Goal: Check status

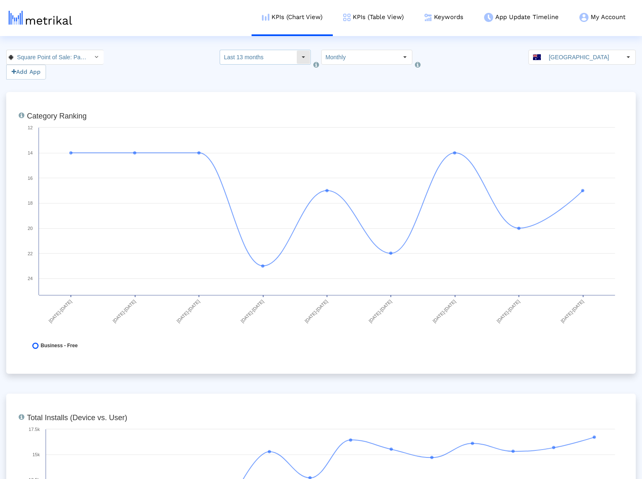
click at [295, 63] on input "Last 13 months" at bounding box center [258, 57] width 76 height 14
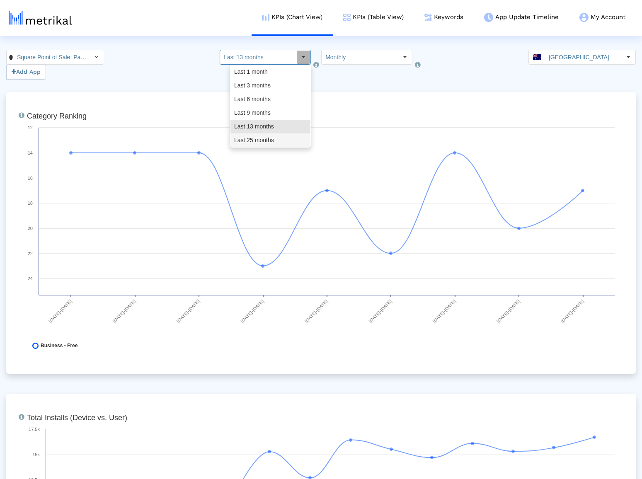
click at [269, 141] on div "Last 25 months" at bounding box center [270, 140] width 80 height 14
type input "Last 25 months"
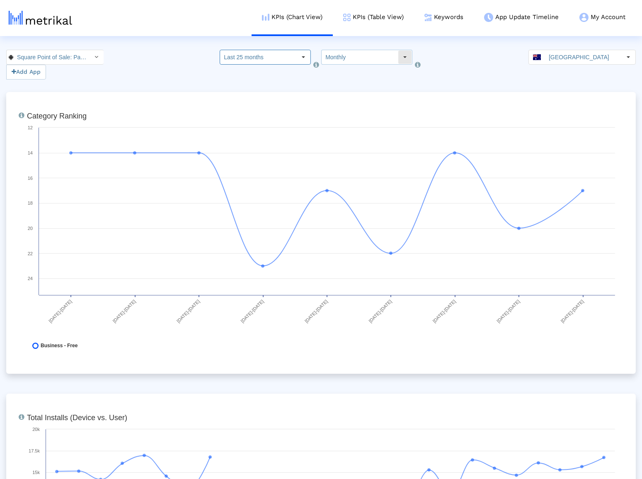
click at [363, 61] on input "Monthly" at bounding box center [360, 57] width 76 height 14
click at [364, 85] on div "Monthly" at bounding box center [362, 86] width 80 height 14
click at [70, 54] on input "Square Point of Sale: Payment < com.squareup >" at bounding box center [50, 57] width 75 height 14
click at [72, 70] on div "Square Point of Sale (POS) <335393788>" at bounding box center [50, 72] width 79 height 8
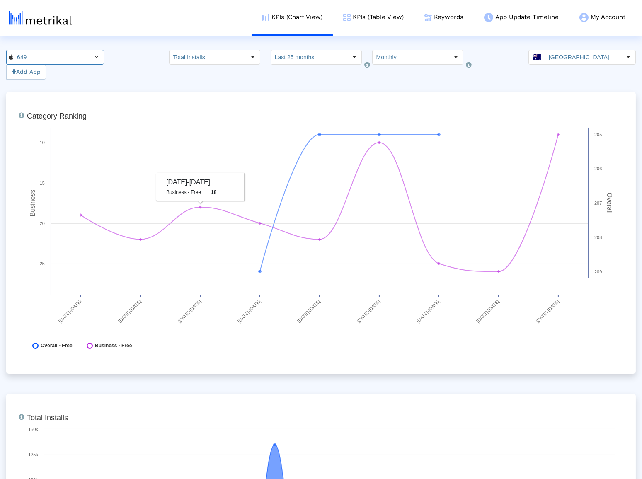
click at [563, 59] on input "[GEOGRAPHIC_DATA]" at bounding box center [583, 57] width 76 height 14
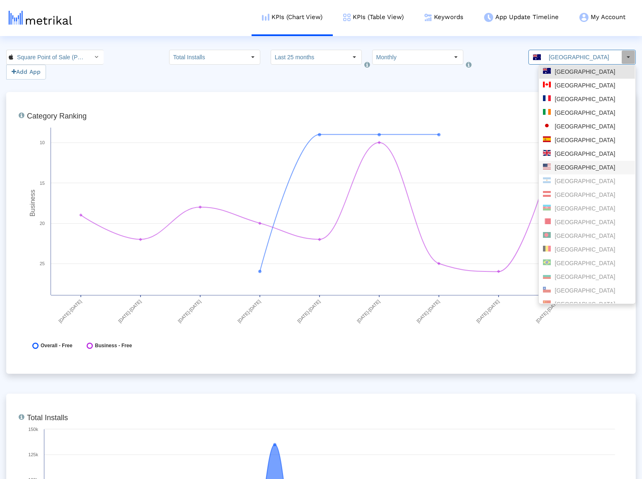
click at [577, 168] on div "[GEOGRAPHIC_DATA]" at bounding box center [587, 168] width 88 height 8
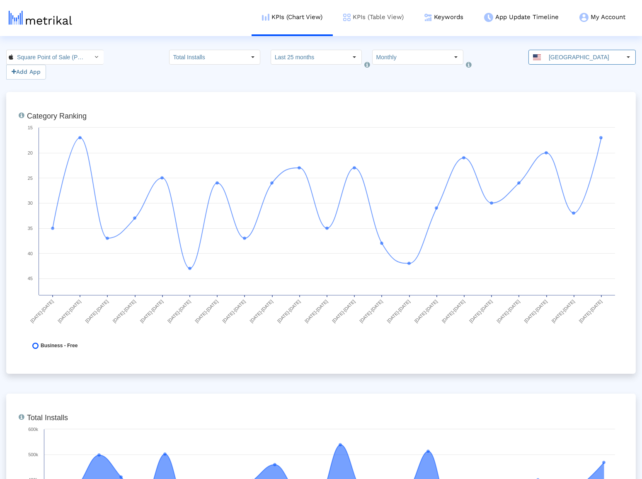
click at [342, 23] on link "KPIs (Table View)" at bounding box center [373, 17] width 81 height 34
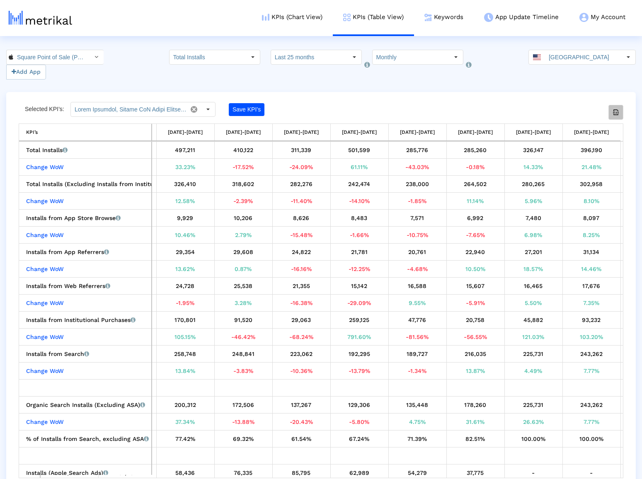
click at [615, 111] on icon "Export all data" at bounding box center [615, 112] width 7 height 7
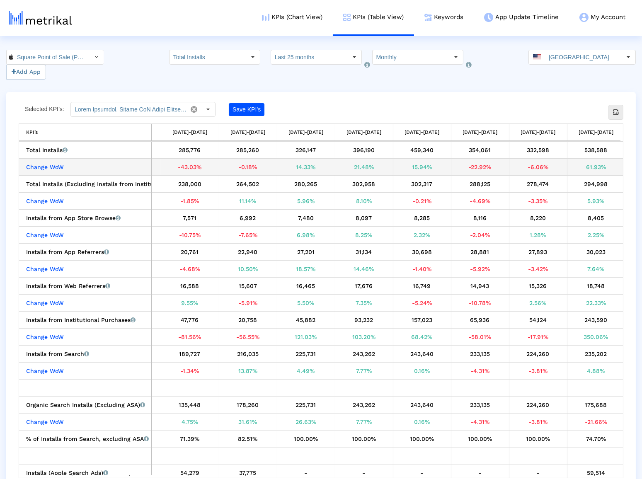
scroll to position [0, 340]
